Goal: Entertainment & Leisure: Consume media (video, audio)

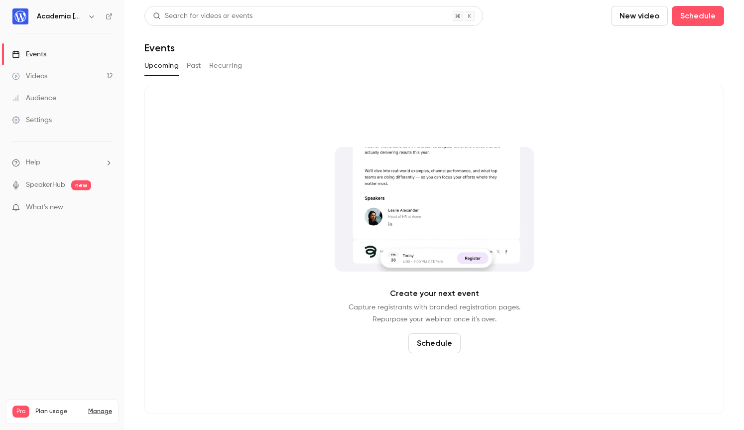
click at [40, 77] on div "Videos" at bounding box center [29, 76] width 35 height 10
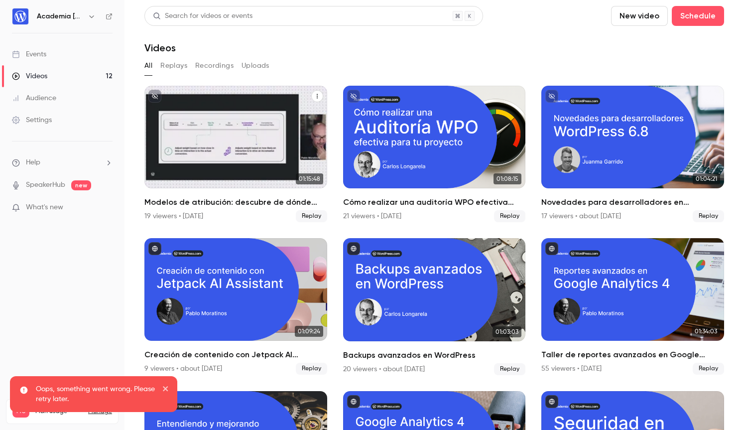
click at [217, 146] on div "Modelos de atribución: descubre de dónde vienen tus ventas" at bounding box center [235, 137] width 183 height 103
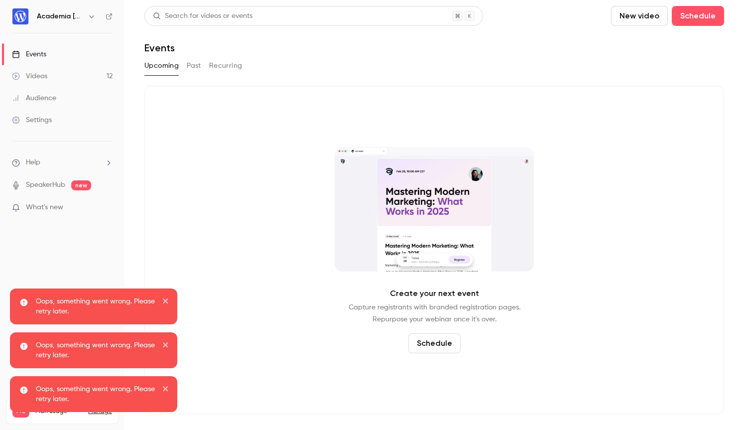
drag, startPoint x: 165, startPoint y: 300, endPoint x: 168, endPoint y: 311, distance: 10.9
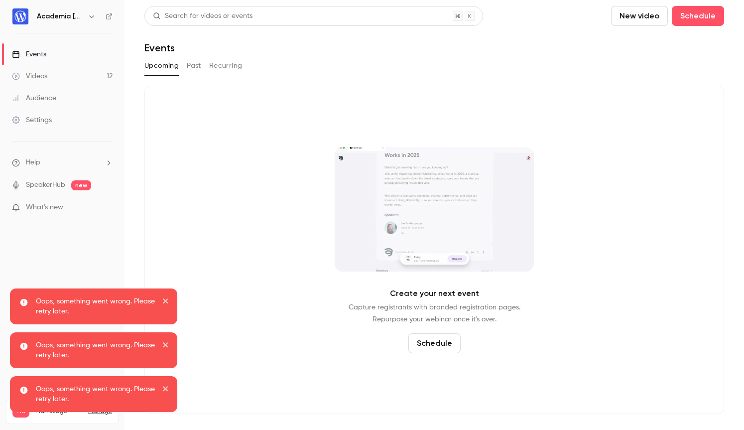
click at [165, 301] on icon "close" at bounding box center [165, 300] width 5 height 5
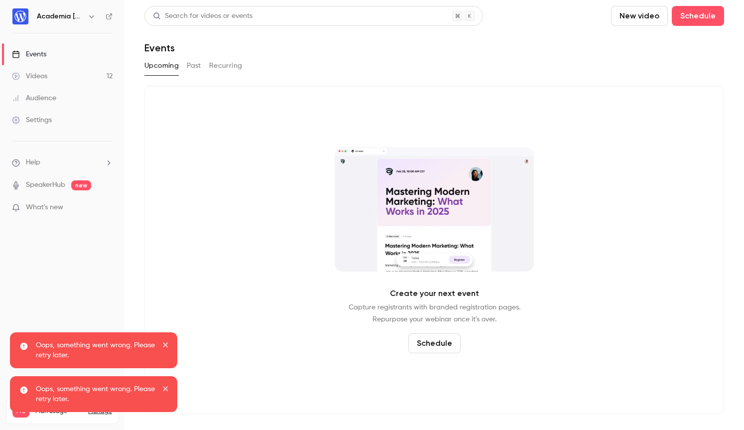
click at [165, 343] on icon "close" at bounding box center [165, 345] width 7 height 8
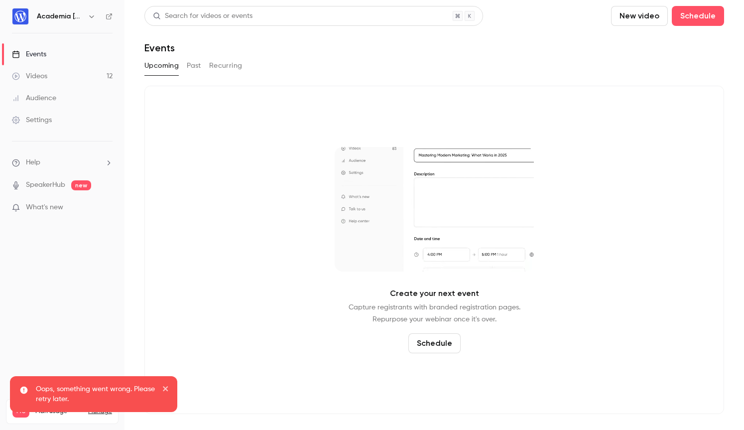
click at [168, 388] on icon "close" at bounding box center [165, 389] width 7 height 8
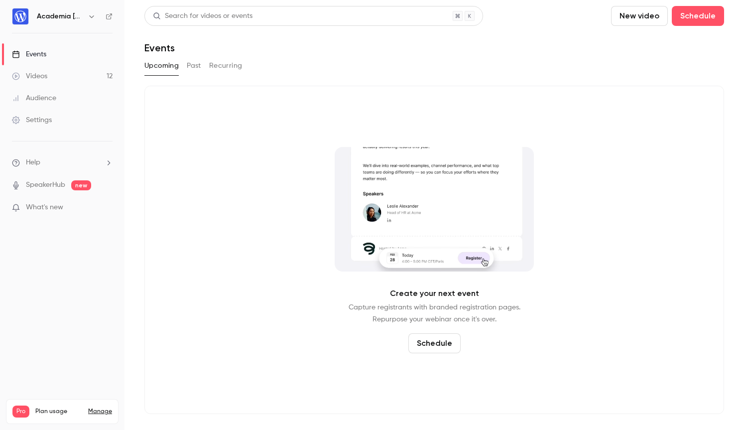
click at [28, 74] on div "Videos" at bounding box center [29, 76] width 35 height 10
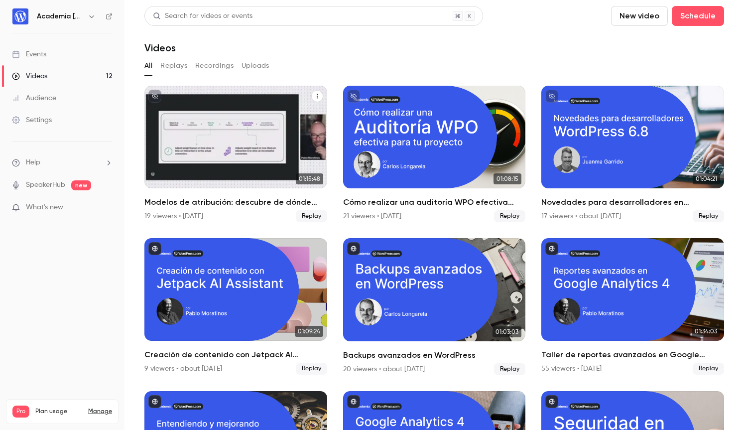
click at [217, 134] on div "Modelos de atribución: descubre de dónde vienen tus ventas" at bounding box center [235, 137] width 183 height 103
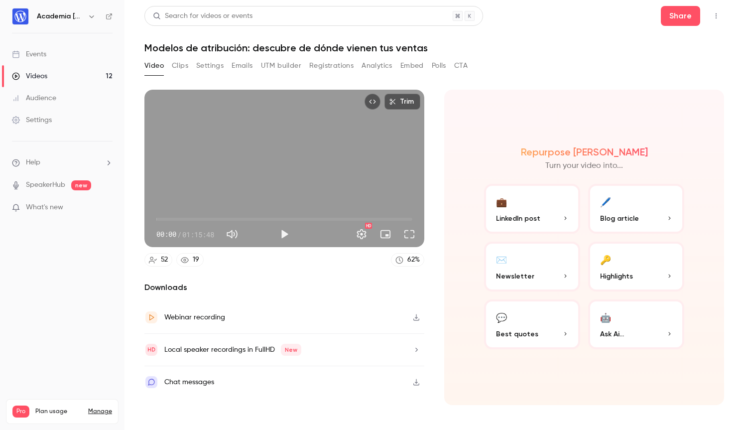
click at [416, 318] on icon "button" at bounding box center [417, 317] width 6 height 6
click at [179, 67] on button "Clips" at bounding box center [180, 66] width 16 height 16
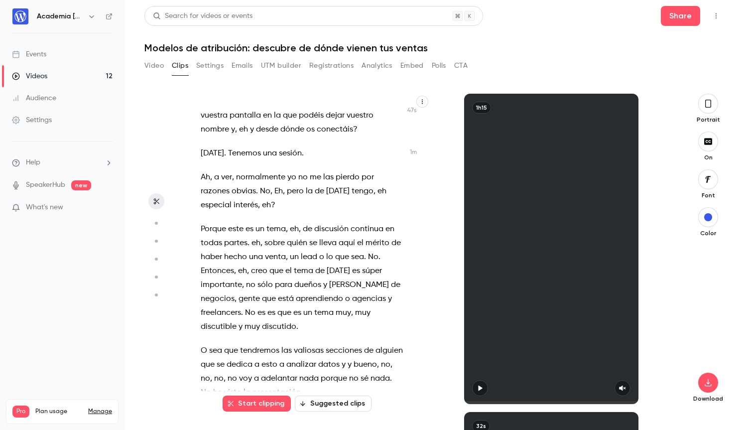
scroll to position [435, 0]
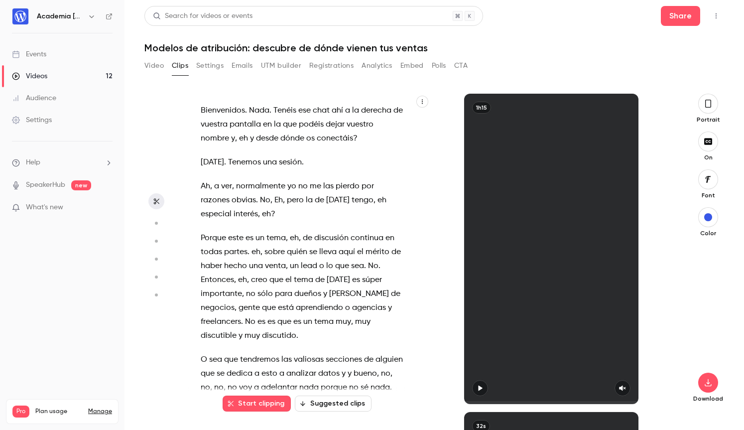
click at [343, 399] on button "Suggested clips" at bounding box center [333, 404] width 77 height 16
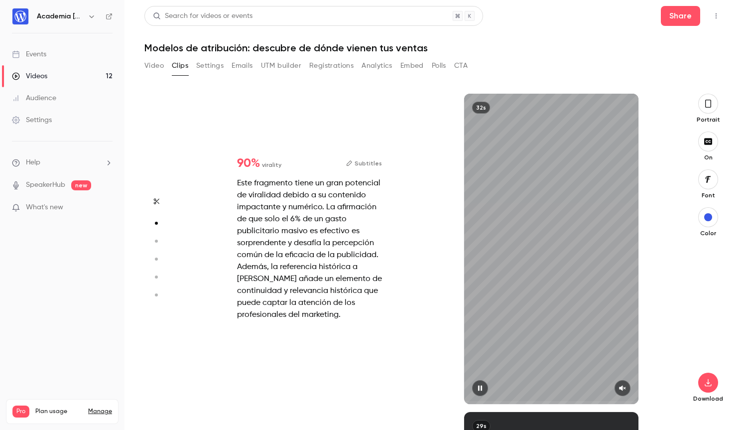
scroll to position [318, 0]
click at [617, 386] on button "button" at bounding box center [623, 388] width 16 height 16
click at [474, 386] on button "button" at bounding box center [480, 388] width 16 height 16
click at [478, 388] on icon "button" at bounding box center [480, 388] width 4 height 5
click at [478, 386] on icon "button" at bounding box center [480, 388] width 8 height 7
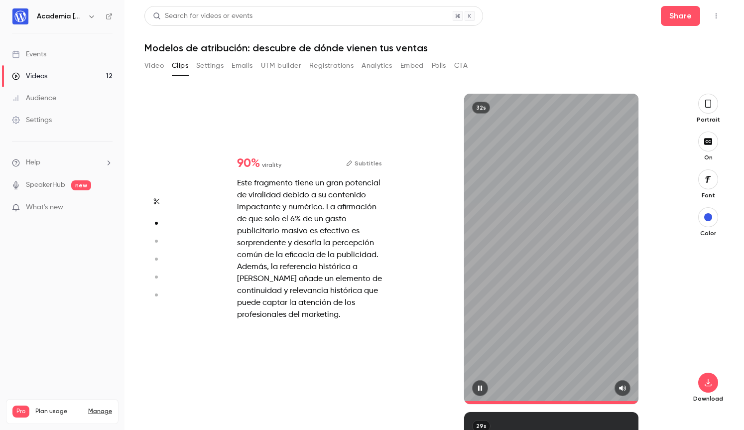
type input "****"
click at [710, 380] on icon "button" at bounding box center [708, 383] width 12 height 8
